Goal: Information Seeking & Learning: Learn about a topic

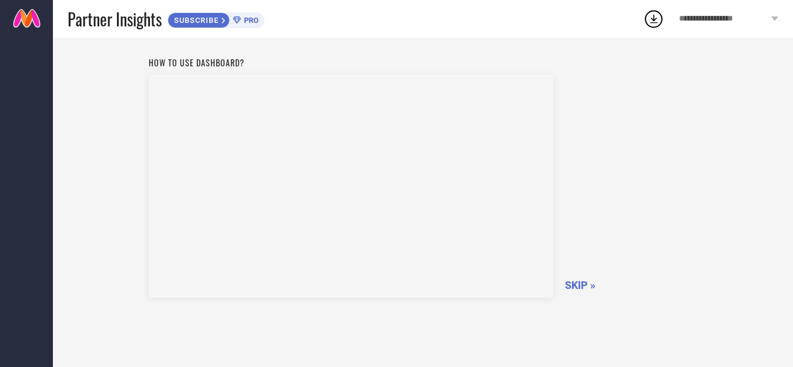
scroll to position [58, 0]
click at [573, 253] on span "SKIP »" at bounding box center [580, 255] width 31 height 12
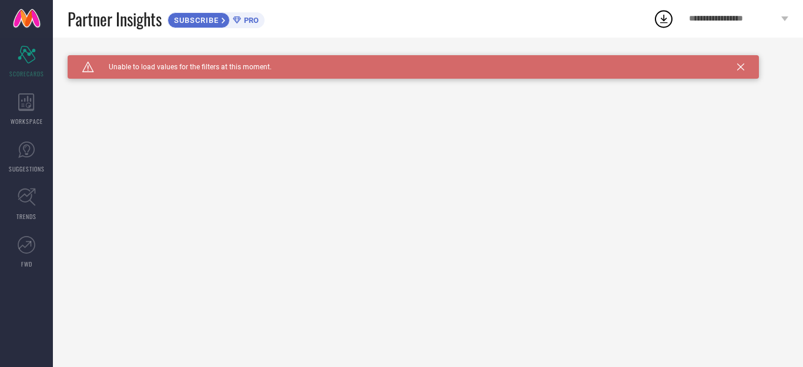
click at [741, 66] on icon at bounding box center [740, 66] width 7 height 7
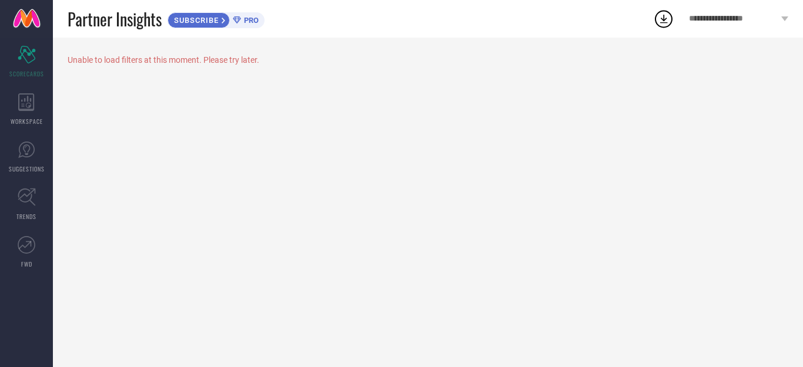
click at [751, 19] on span "**********" at bounding box center [733, 19] width 89 height 10
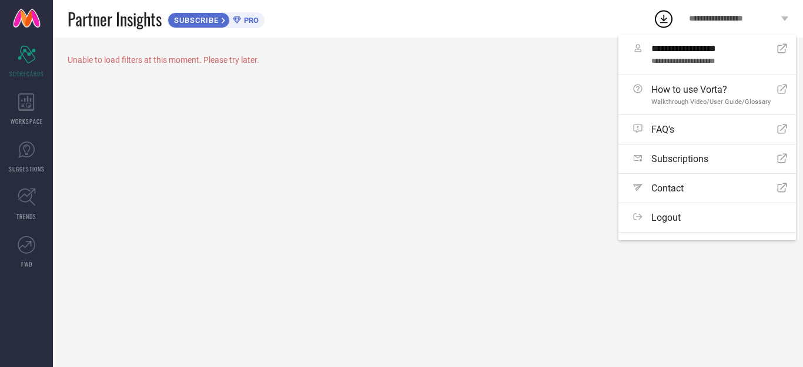
click at [453, 173] on div "Unable to load filters at this moment. Please try later." at bounding box center [428, 203] width 750 height 330
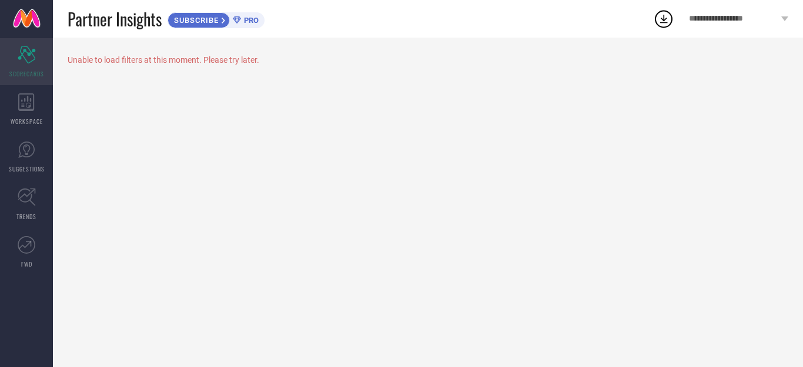
click at [26, 56] on icon "Scorecard" at bounding box center [27, 55] width 18 height 18
click at [254, 19] on span "PRO" at bounding box center [250, 20] width 18 height 9
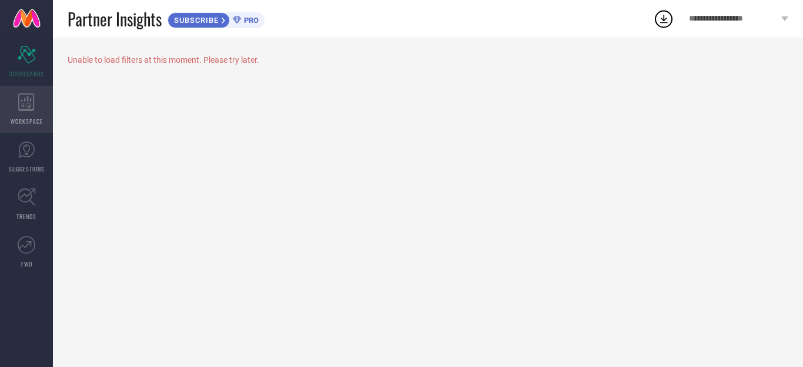
click at [29, 113] on div "WORKSPACE" at bounding box center [26, 109] width 53 height 47
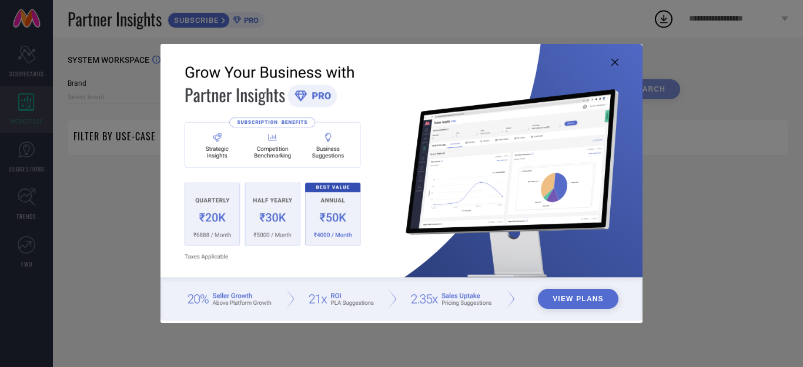
type input "1 STOP FASHION"
type input "All"
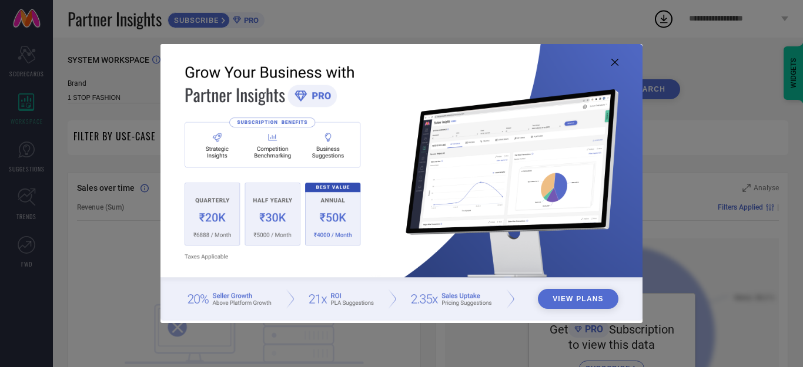
click at [616, 61] on icon at bounding box center [614, 62] width 7 height 7
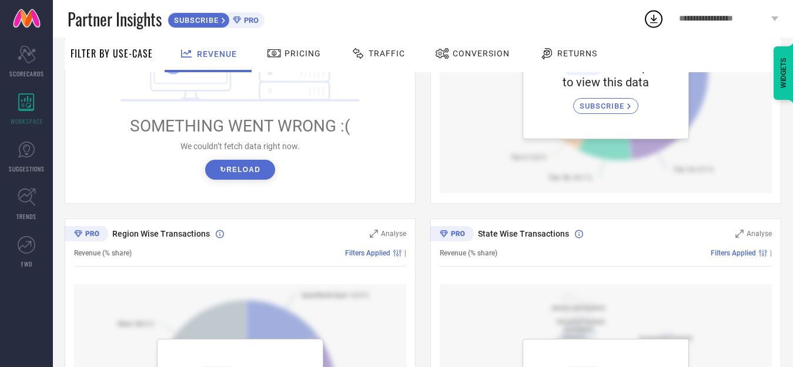
scroll to position [235, 0]
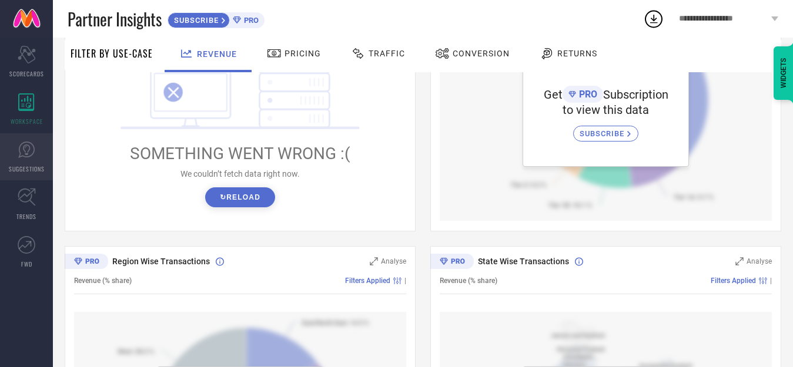
click at [18, 165] on span "SUGGESTIONS" at bounding box center [27, 169] width 36 height 9
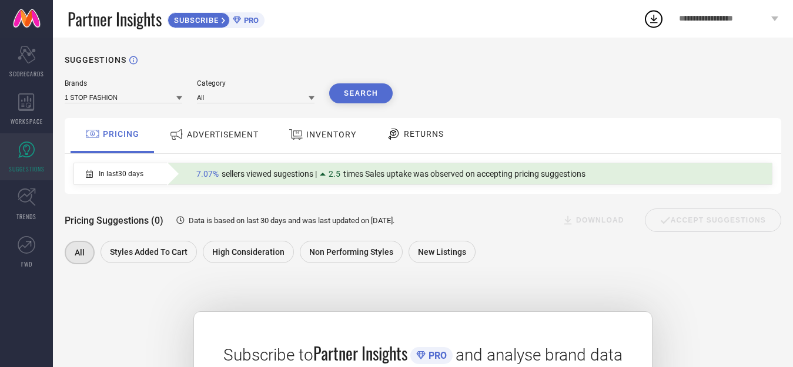
click at [215, 134] on span "ADVERTISEMENT" at bounding box center [223, 134] width 72 height 9
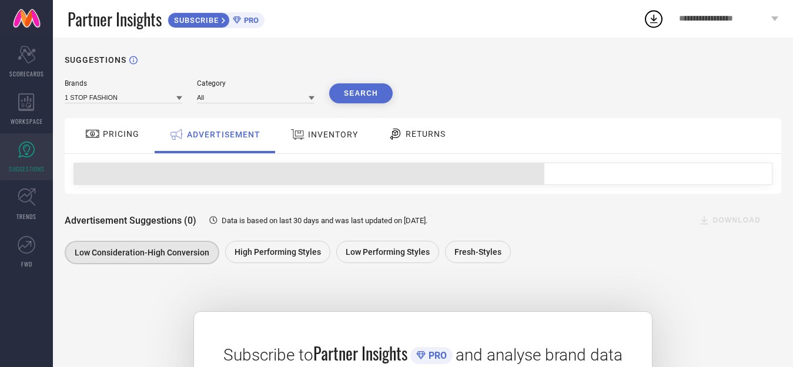
click at [329, 132] on span "INVENTORY" at bounding box center [333, 134] width 50 height 9
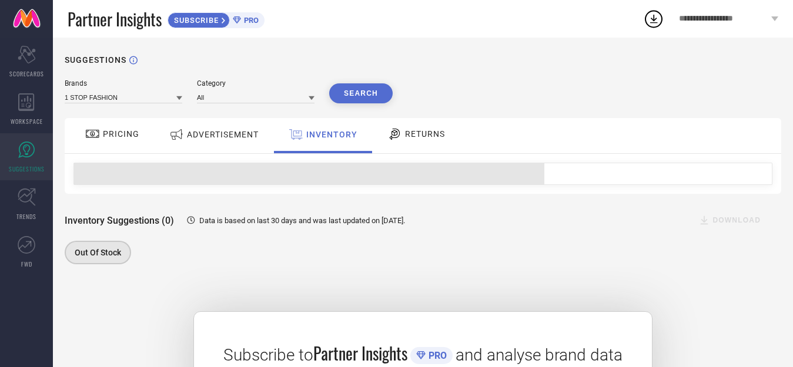
click at [417, 131] on span "RETURNS" at bounding box center [425, 133] width 40 height 9
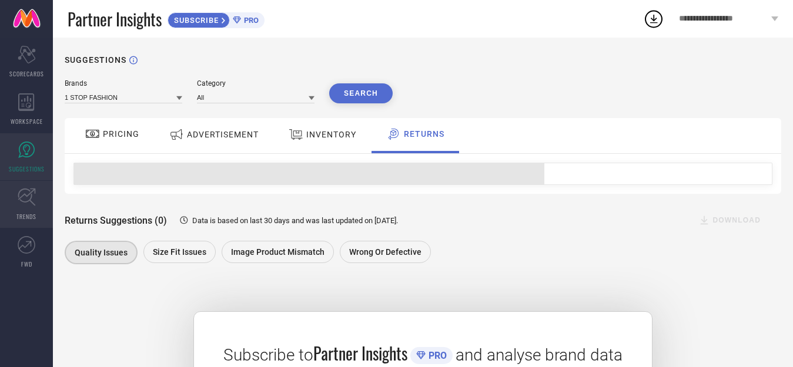
click at [25, 204] on icon at bounding box center [27, 197] width 18 height 18
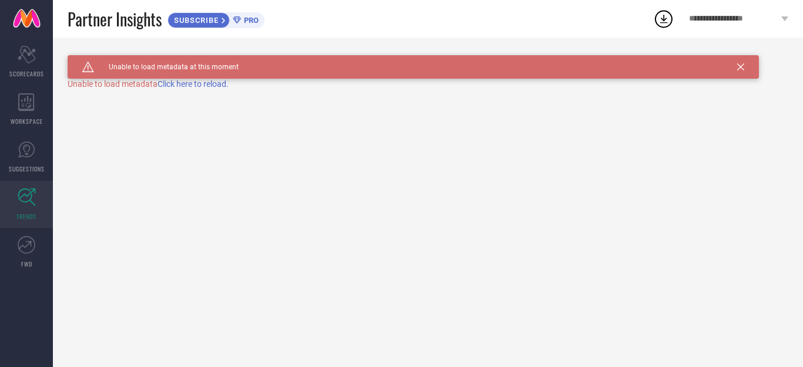
click at [193, 86] on span "Click here to reload." at bounding box center [193, 83] width 71 height 9
click at [26, 253] on icon at bounding box center [27, 245] width 18 height 18
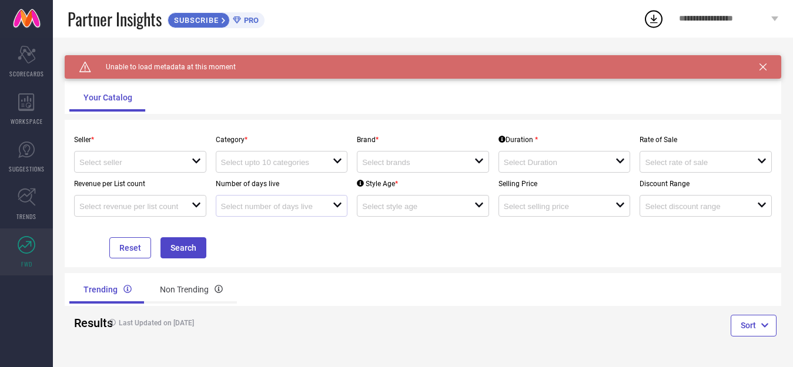
scroll to position [10, 0]
